Goal: Information Seeking & Learning: Learn about a topic

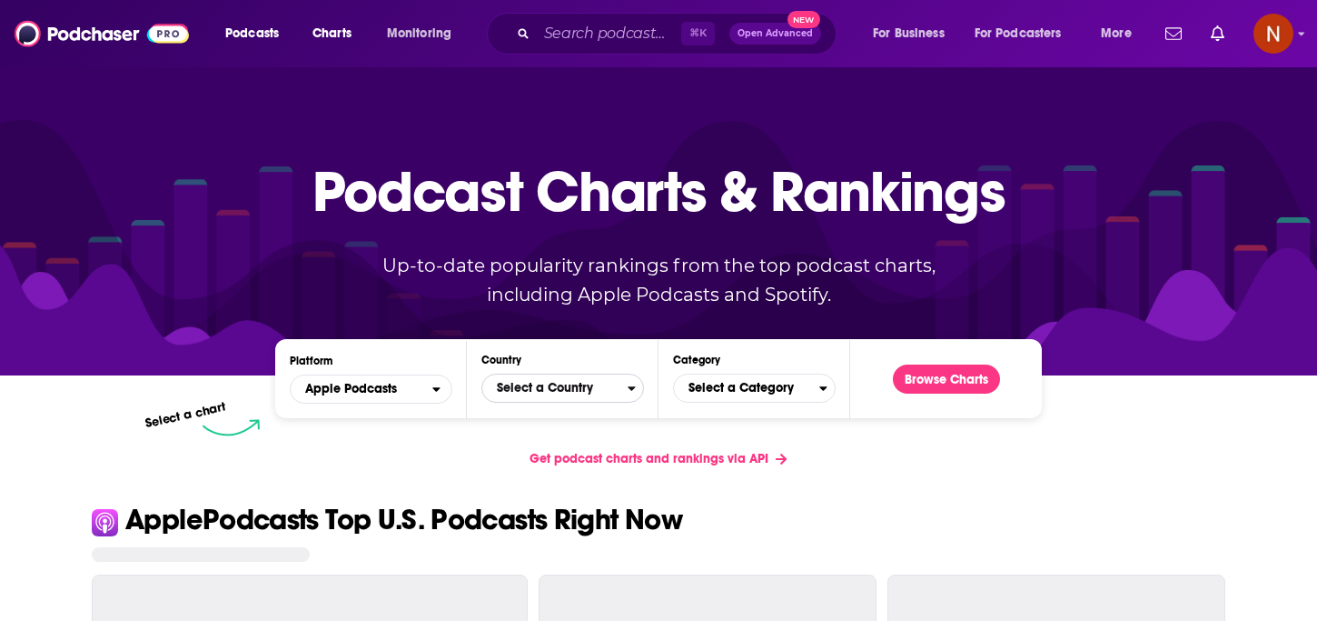
click at [587, 383] on span "Select a Country" at bounding box center [554, 388] width 145 height 31
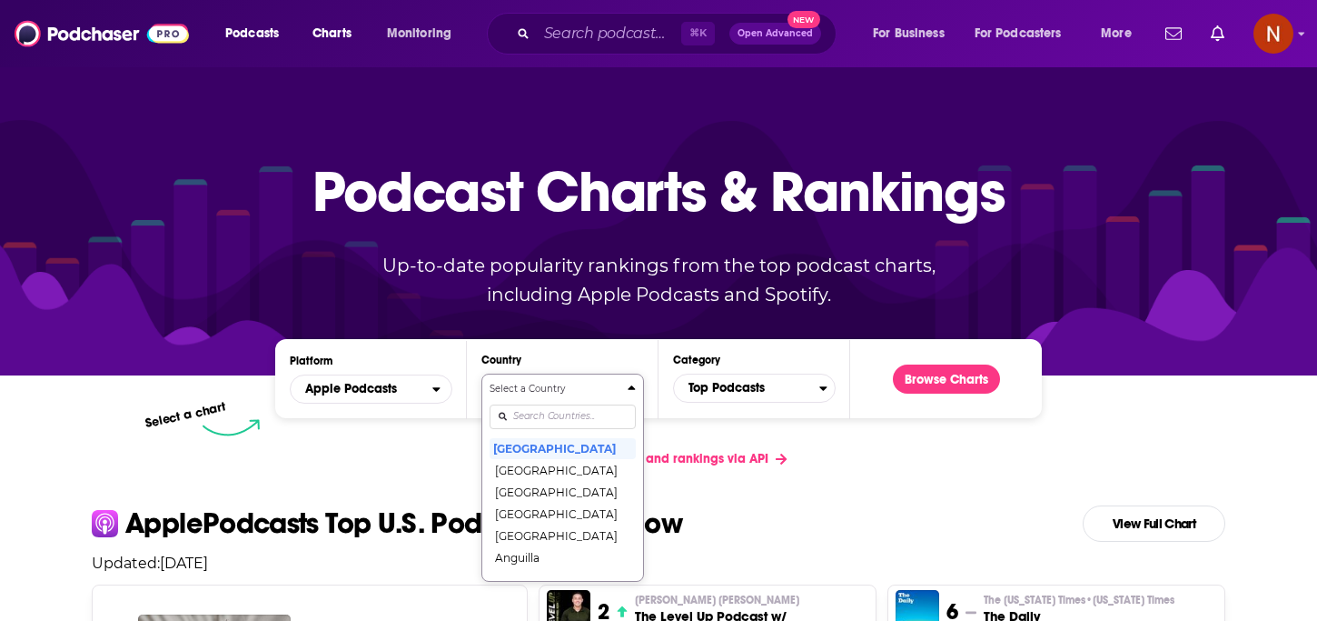
click at [547, 414] on input "Countries" at bounding box center [563, 416] width 146 height 25
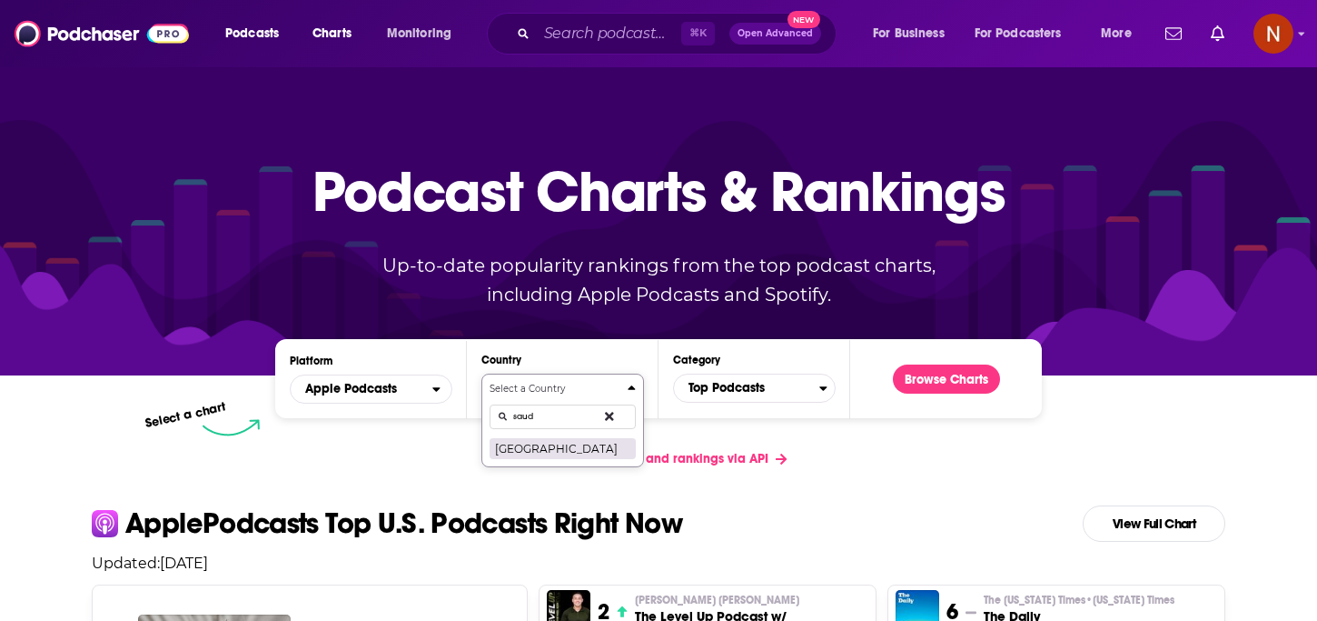
type input "saud"
click at [552, 445] on button "[GEOGRAPHIC_DATA]" at bounding box center [563, 448] width 146 height 22
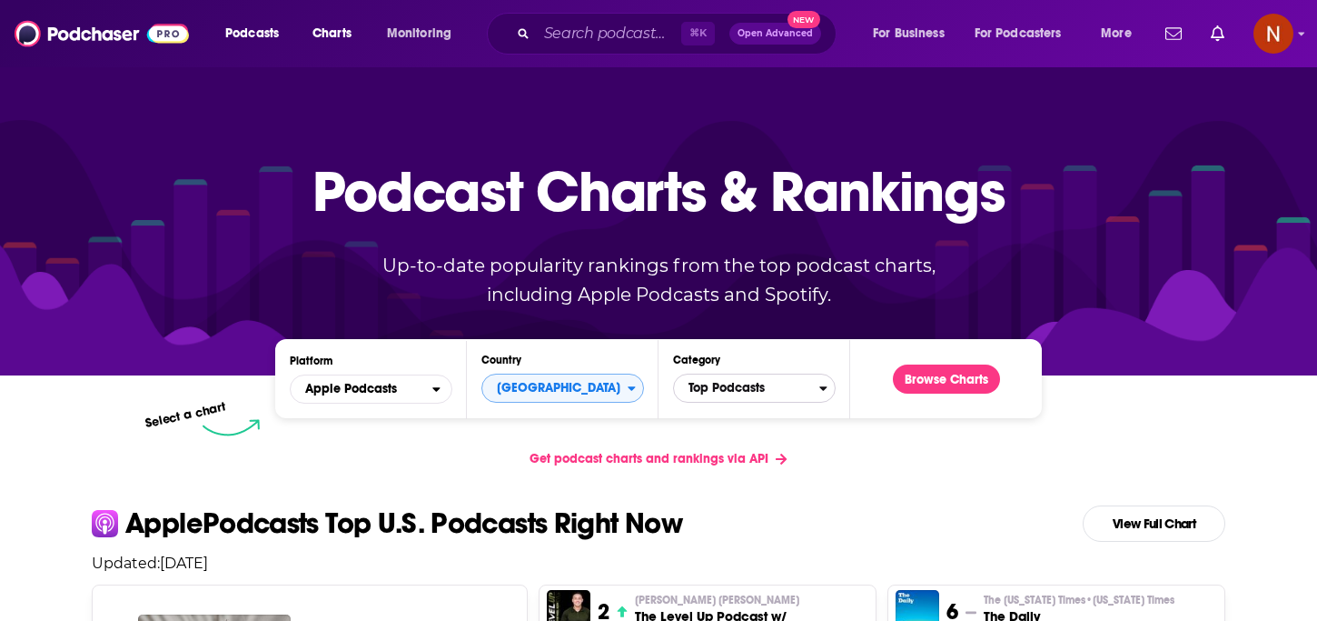
click at [755, 390] on span "Top Podcasts" at bounding box center [746, 388] width 145 height 31
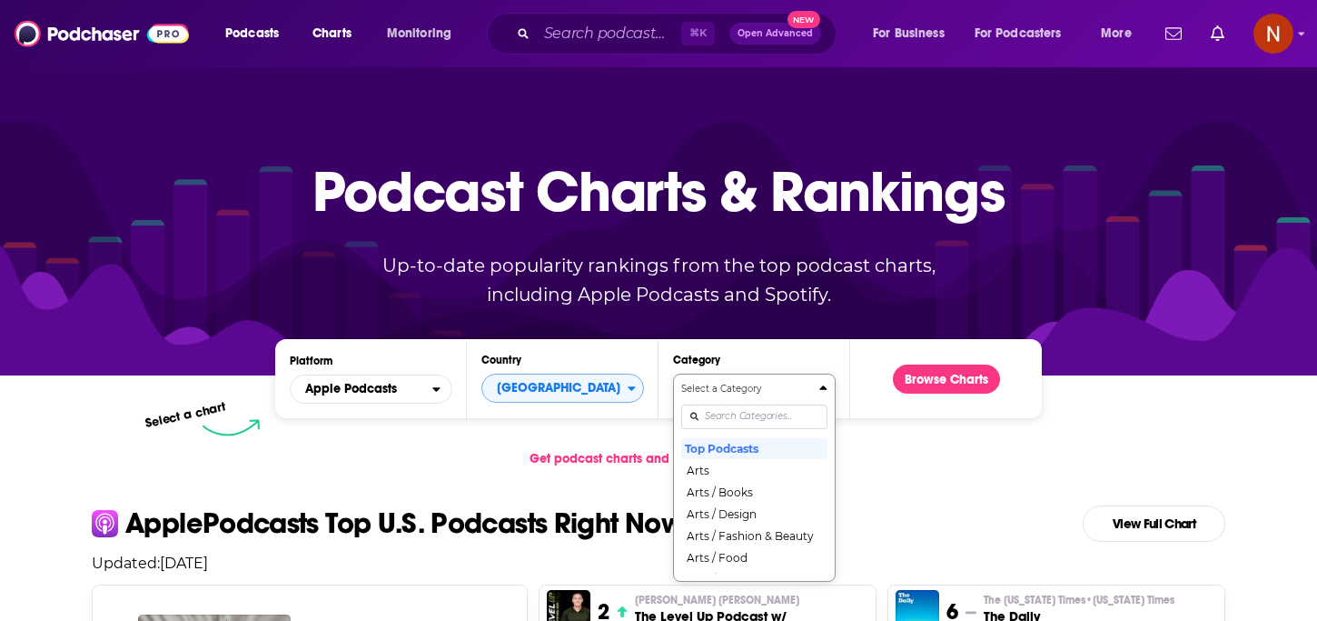
click at [750, 411] on input "Categories" at bounding box center [754, 416] width 146 height 25
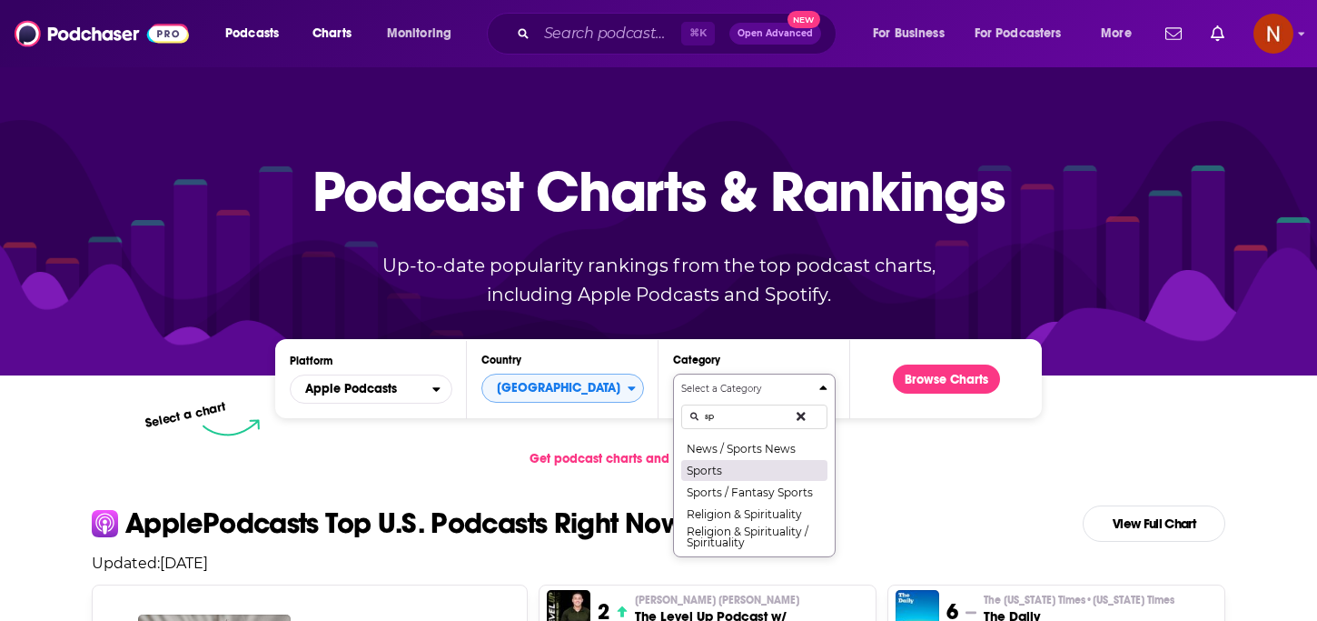
type input "sp"
click at [749, 469] on button "Sports" at bounding box center [754, 470] width 146 height 22
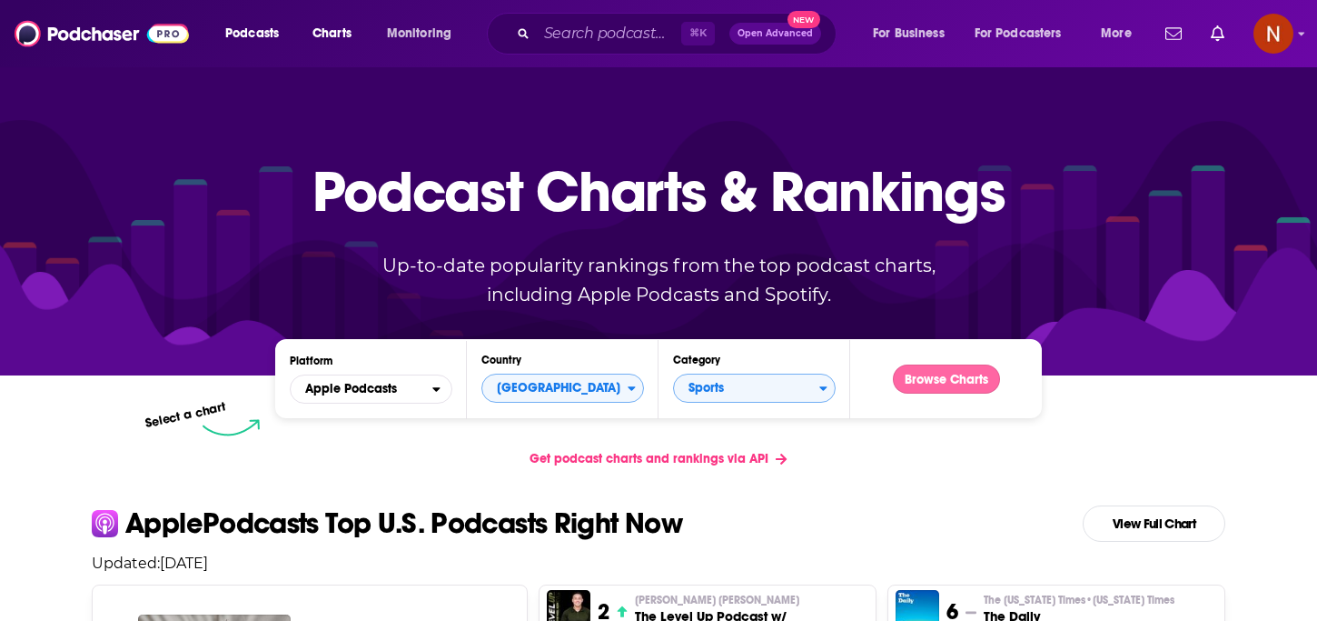
click at [938, 380] on button "Browse Charts" at bounding box center [946, 378] width 107 height 29
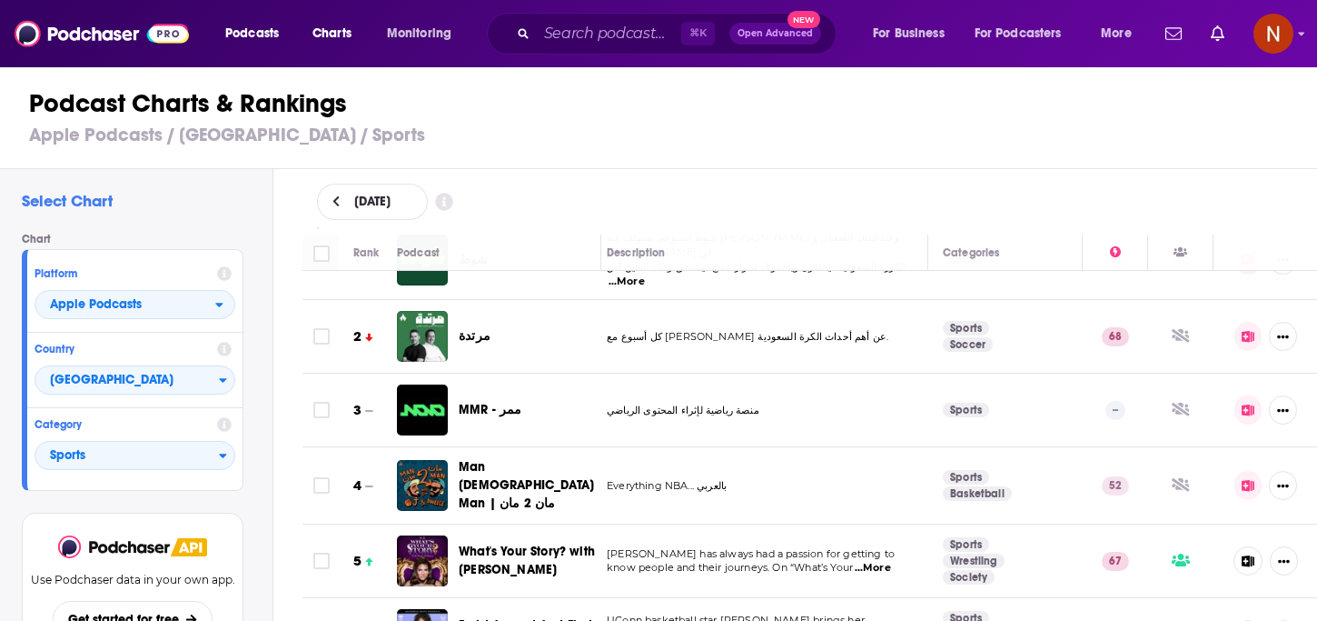
scroll to position [57, 9]
